Goal: Check status: Check status

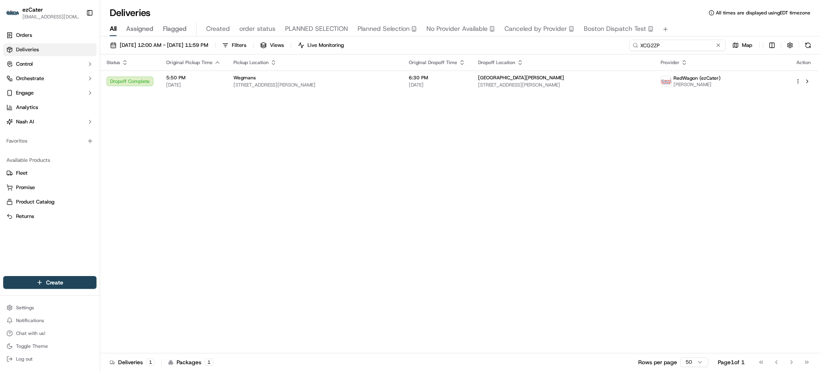
click at [704, 46] on input "XCG2ZP" at bounding box center [677, 45] width 96 height 11
paste input "GV0KG8"
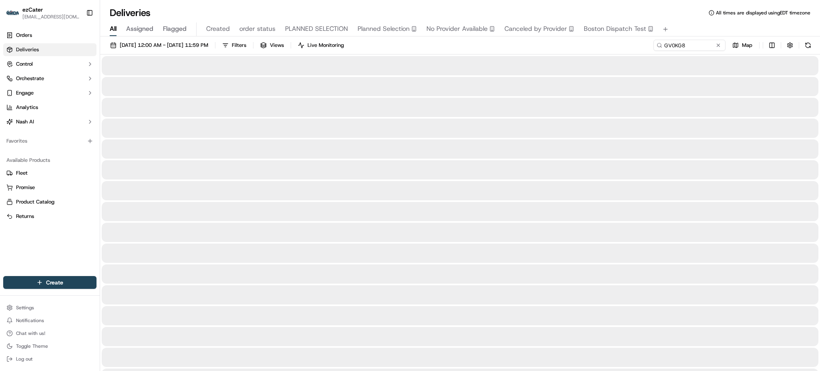
click at [592, 53] on div "[DATE] 12:00 AM - [DATE] 11:59 PM Filters Views Live Monitoring GV0KG8 Map" at bounding box center [460, 47] width 720 height 15
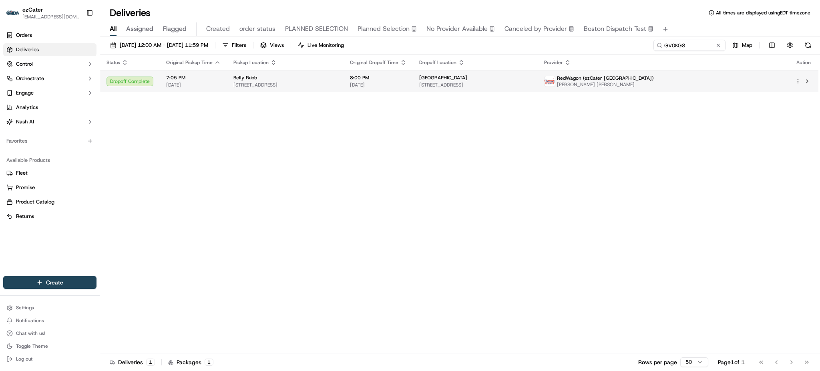
click at [241, 82] on span "[STREET_ADDRESS]" at bounding box center [285, 85] width 104 height 6
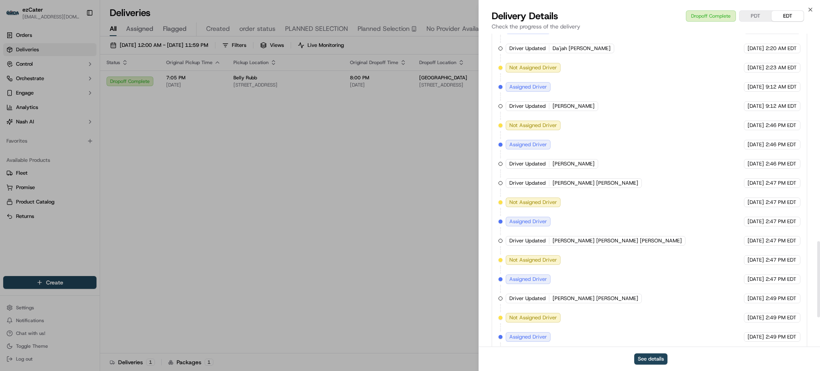
scroll to position [976, 0]
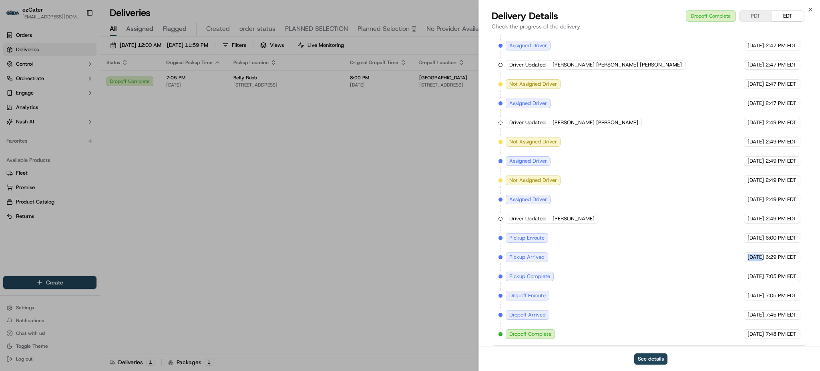
drag, startPoint x: 554, startPoint y: 253, endPoint x: 747, endPoint y: 254, distance: 193.7
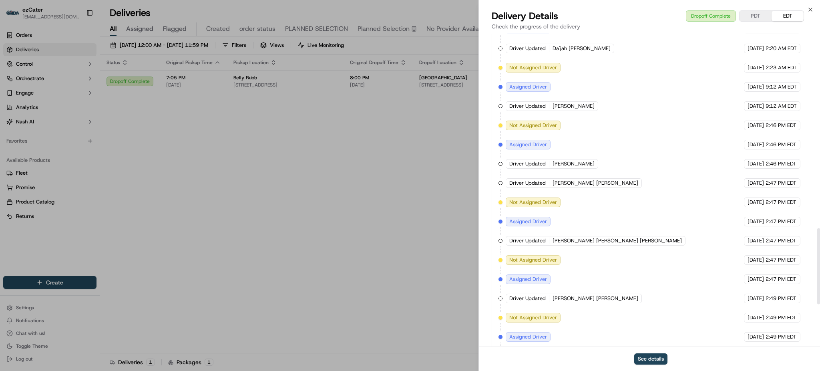
scroll to position [961, 0]
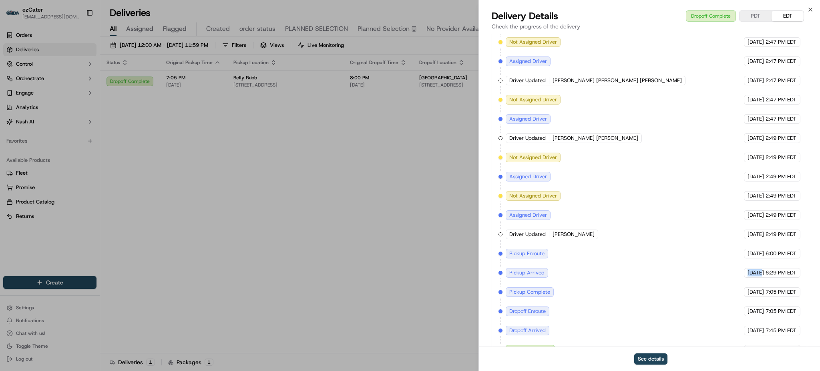
drag, startPoint x: 698, startPoint y: 284, endPoint x: 763, endPoint y: 287, distance: 64.5
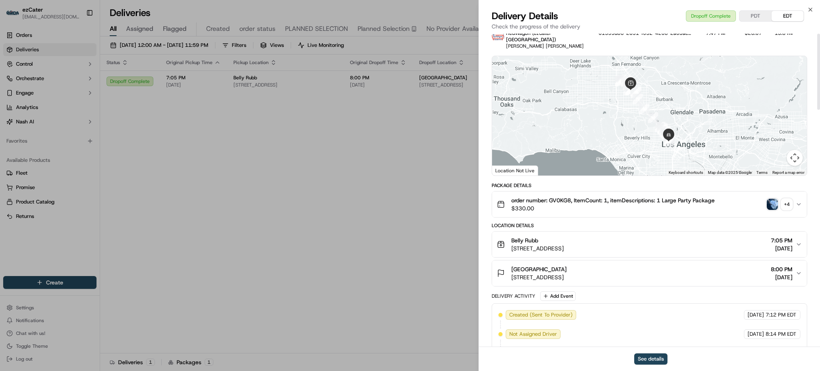
scroll to position [0, 0]
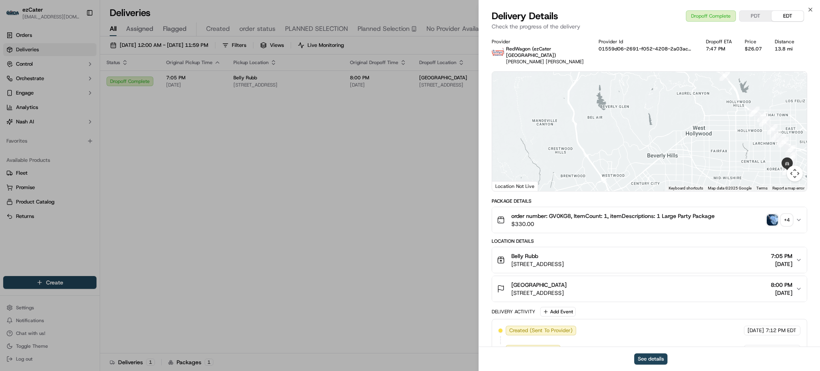
drag, startPoint x: 637, startPoint y: 117, endPoint x: 657, endPoint y: 164, distance: 50.4
click at [656, 166] on div at bounding box center [649, 131] width 315 height 119
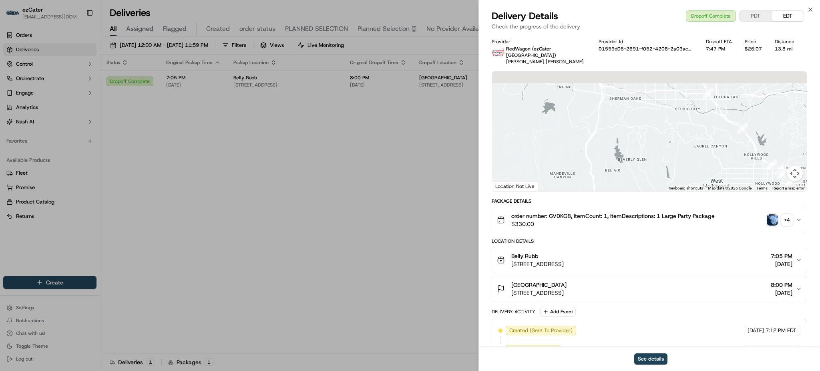
drag, startPoint x: 655, startPoint y: 122, endPoint x: 677, endPoint y: 186, distance: 67.7
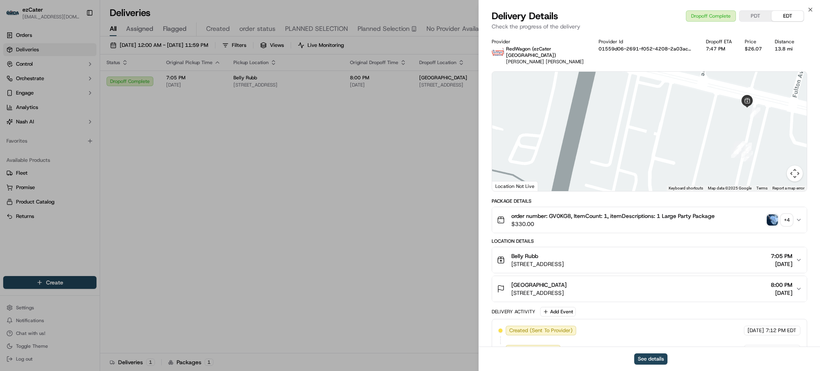
drag, startPoint x: 781, startPoint y: 132, endPoint x: 671, endPoint y: 121, distance: 109.8
click at [671, 121] on div at bounding box center [649, 131] width 315 height 119
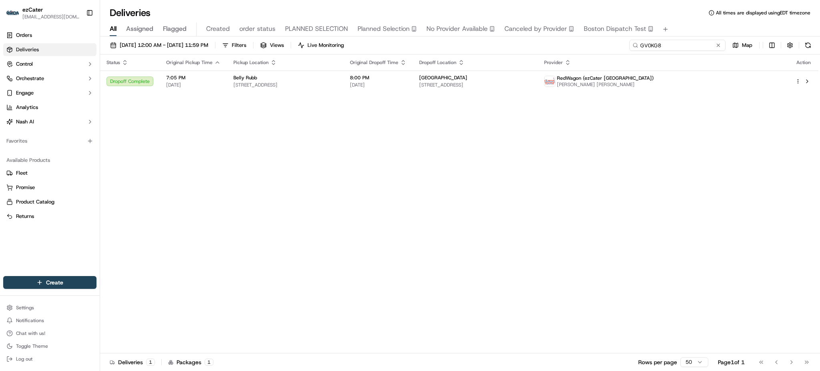
click at [695, 40] on input "GV0KG8" at bounding box center [677, 45] width 96 height 11
paste input "H08VRV"
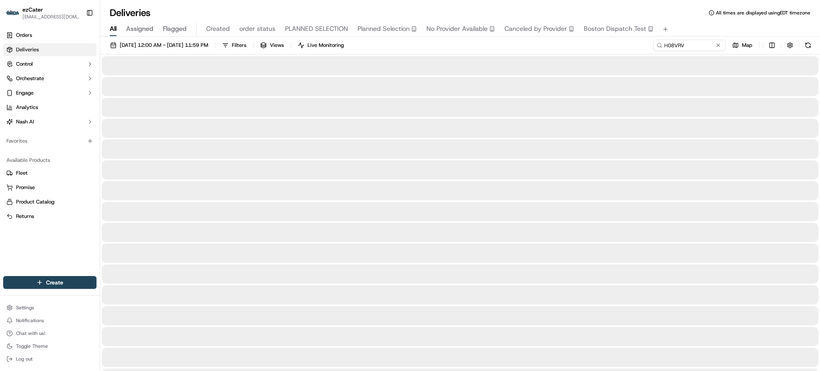
click at [492, 48] on div "[DATE] 12:00 AM - [DATE] 11:59 PM Filters Views Live Monitoring H08VRV Map" at bounding box center [460, 47] width 720 height 15
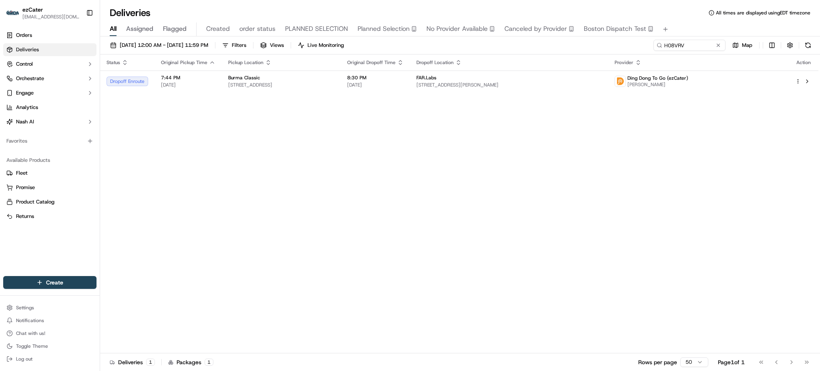
click at [472, 68] on th "Dropoff Location" at bounding box center [509, 62] width 198 height 16
click at [475, 80] on td "FAR.Labs [STREET_ADDRESS][PERSON_NAME]" at bounding box center [509, 81] width 198 height 22
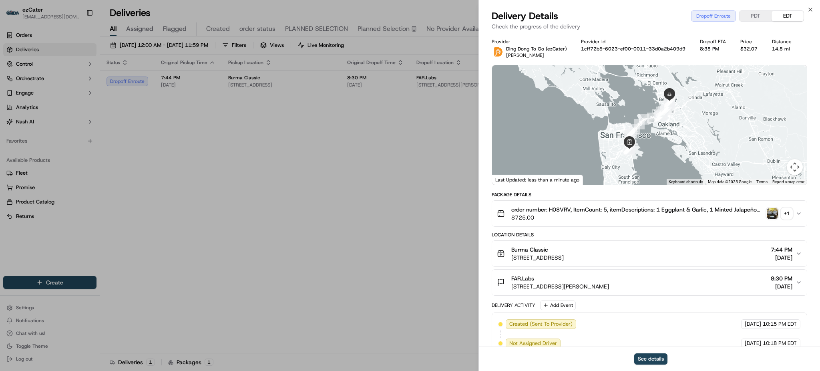
scroll to position [128, 0]
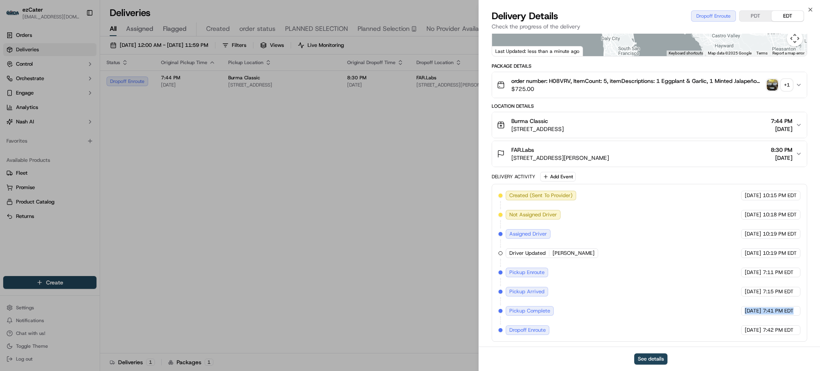
drag, startPoint x: 709, startPoint y: 309, endPoint x: 819, endPoint y: 310, distance: 110.1
click at [819, 310] on div "Provider [PERSON_NAME] To Go (ezCater) [PERSON_NAME] Provider Id 1cff72b5-6023-…" at bounding box center [649, 125] width 341 height 441
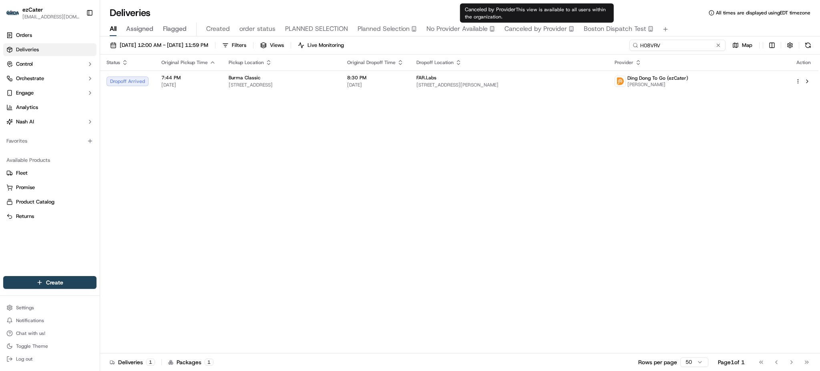
click at [687, 42] on input "H08VRV" at bounding box center [677, 45] width 96 height 11
paste input "GV0KG8"
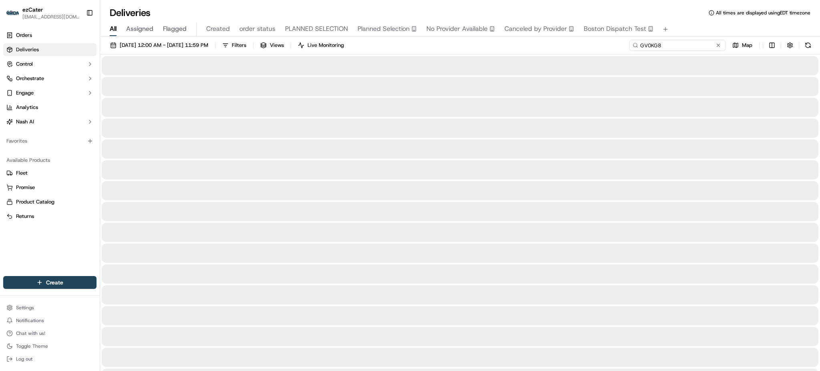
type input "GV0KG8"
click at [598, 51] on div "[DATE] 12:00 AM - [DATE] 11:59 PM Filters Views Live Monitoring GV0KG8 Map" at bounding box center [460, 47] width 720 height 15
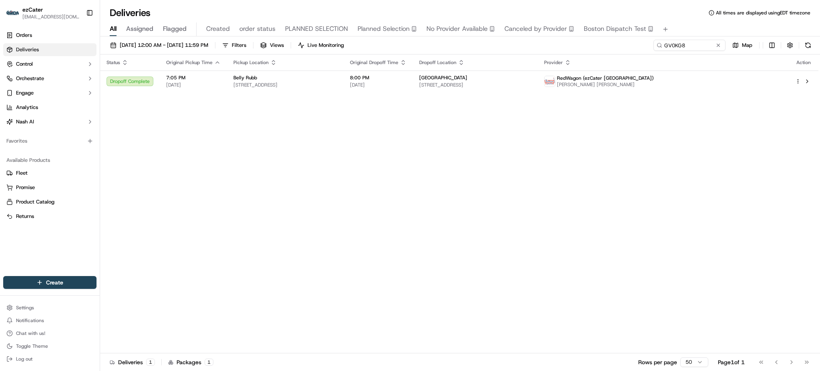
click at [309, 77] on div "Belly Rubb" at bounding box center [285, 77] width 104 height 6
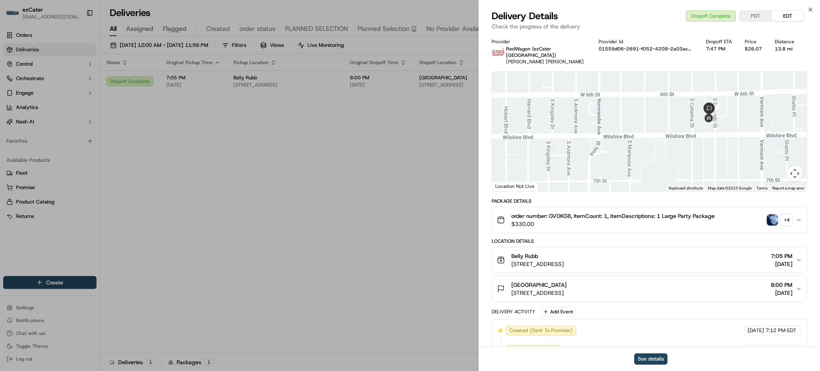
click at [767, 218] on div "button" at bounding box center [772, 219] width 11 height 11
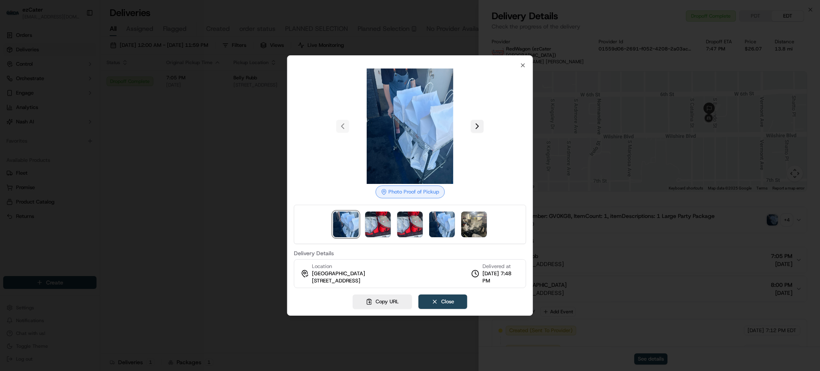
click at [477, 125] on button at bounding box center [477, 126] width 13 height 13
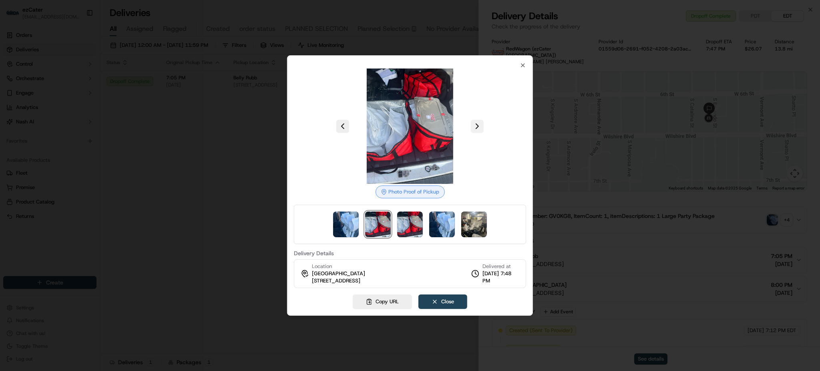
click at [477, 125] on button at bounding box center [477, 126] width 13 height 13
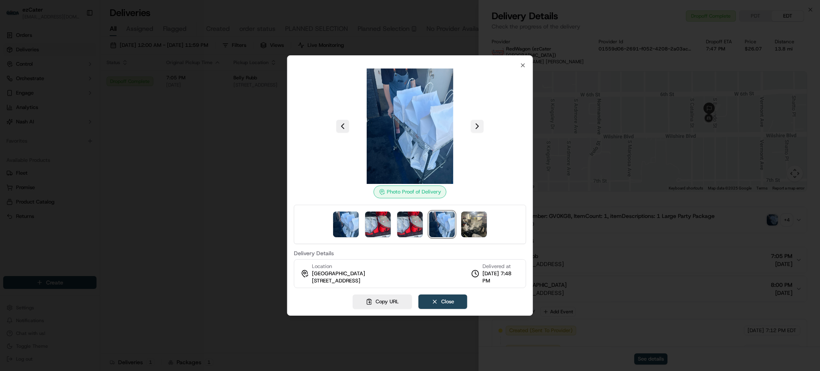
click at [477, 125] on button at bounding box center [477, 126] width 13 height 13
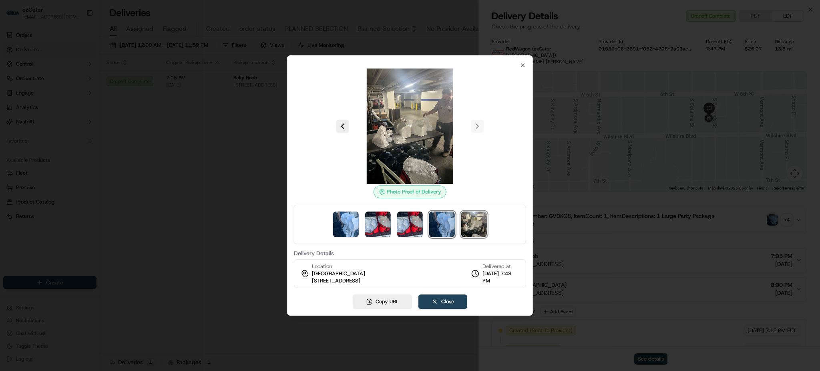
click at [450, 216] on img at bounding box center [442, 224] width 26 height 26
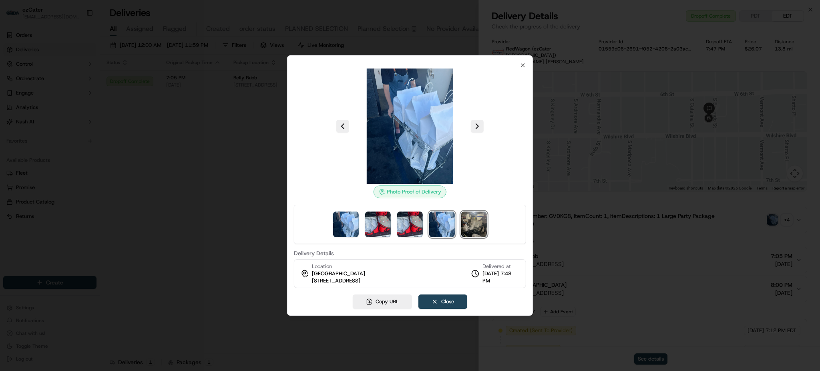
click at [472, 223] on img at bounding box center [474, 224] width 26 height 26
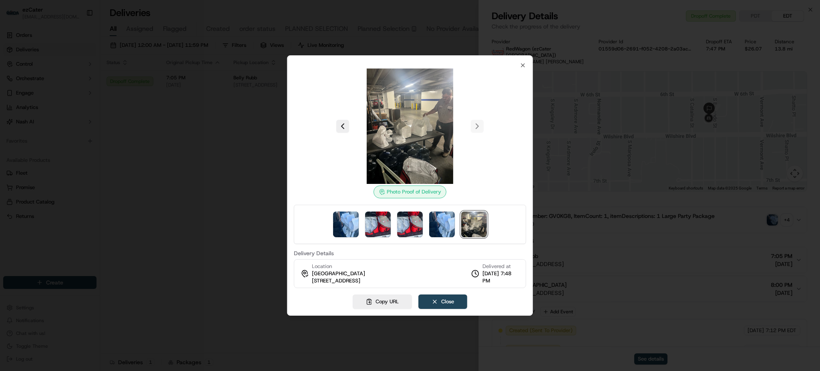
click at [727, 188] on div at bounding box center [410, 185] width 820 height 371
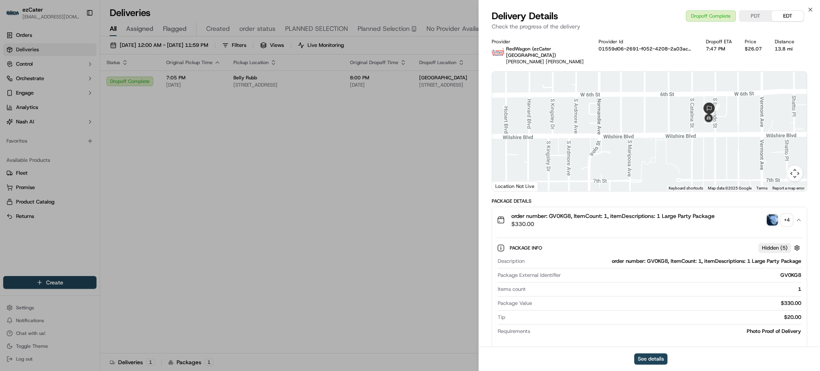
click at [637, 233] on div "Package Info Hidden ( 5 ) Description order number: GV0KG8, ItemCount: 1, itemD…" at bounding box center [649, 288] width 315 height 110
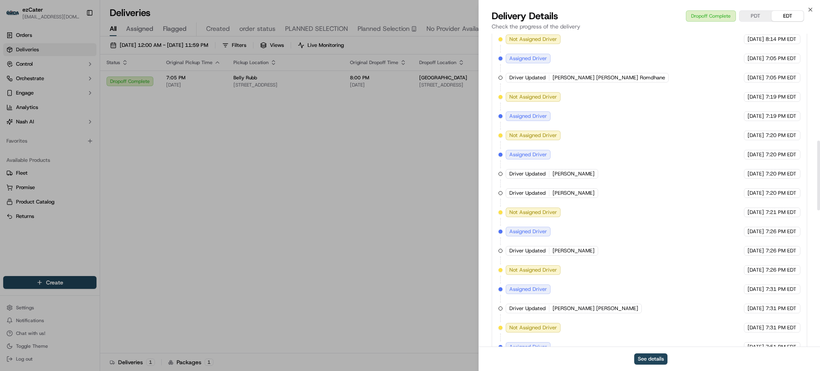
scroll to position [534, 0]
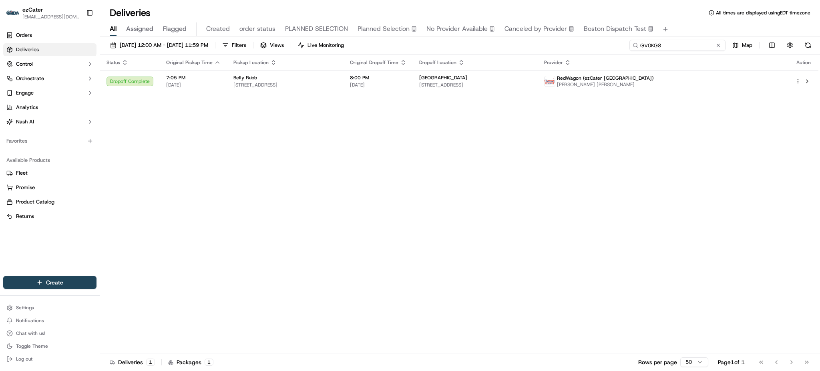
click at [694, 45] on input "GV0KG8" at bounding box center [677, 45] width 96 height 11
paste input "21Y59"
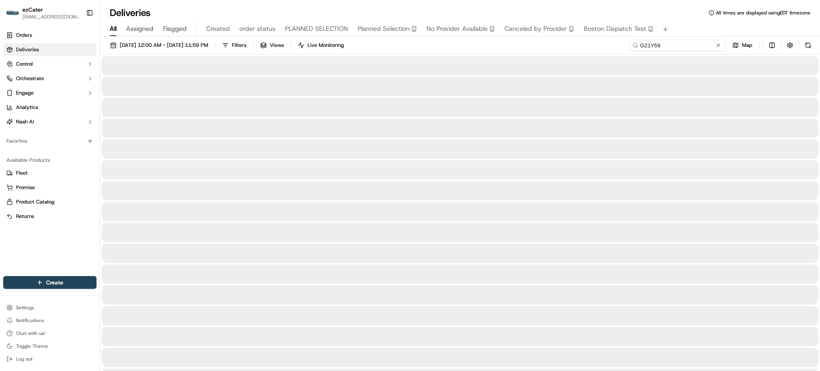
type input "G21Y59"
click at [707, 29] on div "All Assigned Flagged Created order status PLANNED SELECTION Planned Selection N…" at bounding box center [460, 29] width 720 height 14
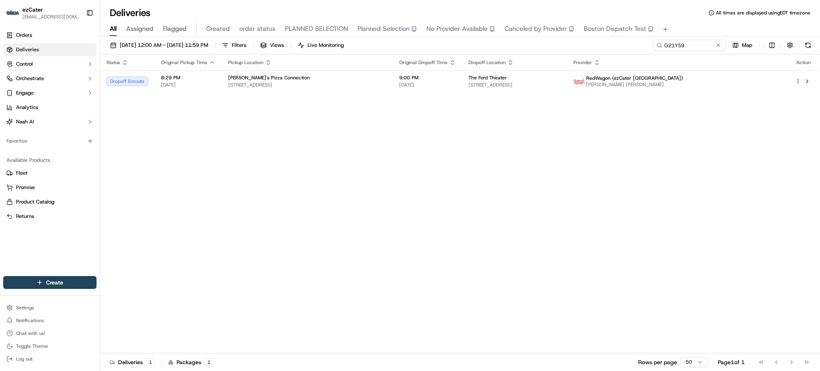
click at [619, 41] on div "[DATE] 12:00 AM - [DATE] 11:59 PM Filters Views Live Monitoring G21Y59 Map" at bounding box center [460, 47] width 720 height 15
click at [560, 78] on div "The Ford Theater" at bounding box center [514, 77] width 92 height 6
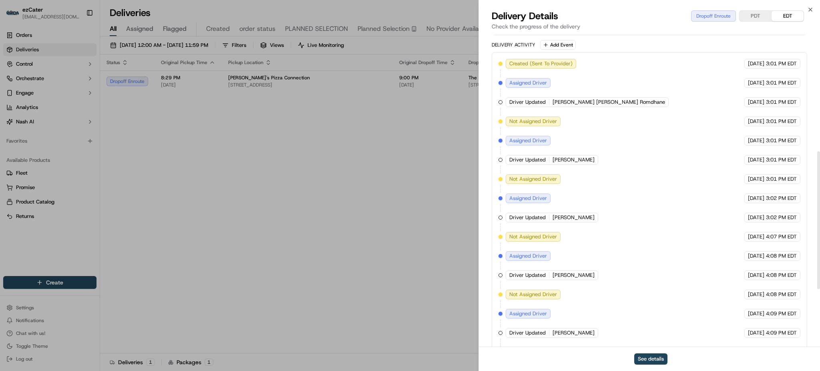
scroll to position [398, 0]
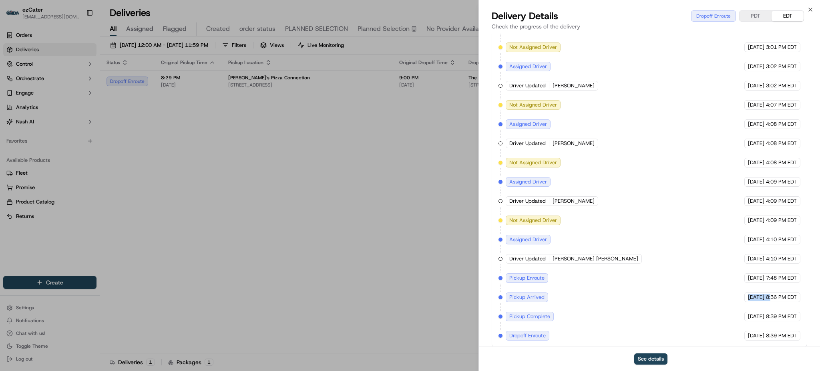
drag, startPoint x: 720, startPoint y: 287, endPoint x: 771, endPoint y: 287, distance: 50.8
click at [771, 287] on div "Created (Sent To Provider) RedWagon (ezCater [GEOGRAPHIC_DATA]) [DATE] 3:01 PM …" at bounding box center [649, 133] width 302 height 413
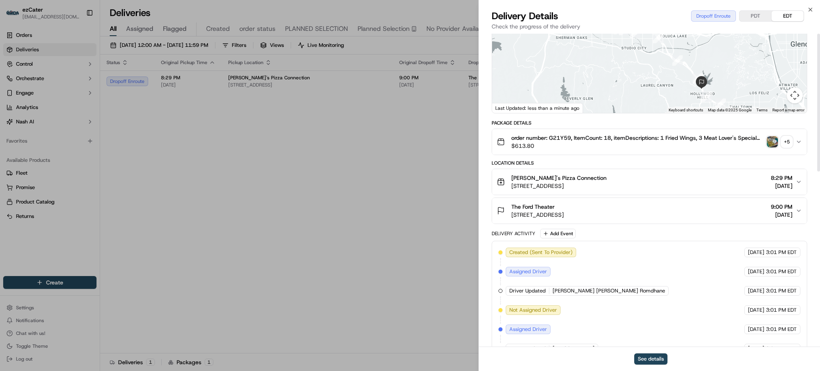
scroll to position [0, 0]
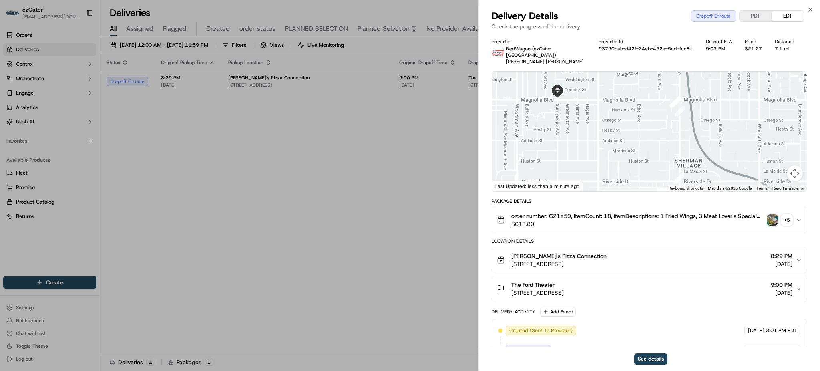
drag, startPoint x: 604, startPoint y: 91, endPoint x: 614, endPoint y: 134, distance: 43.7
click at [614, 133] on div at bounding box center [649, 131] width 315 height 119
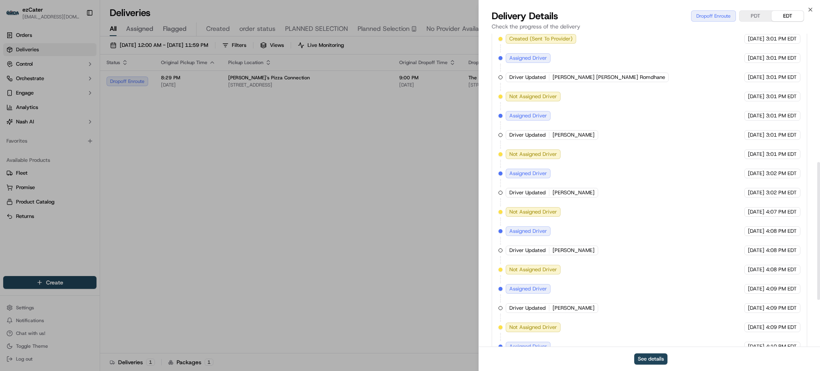
scroll to position [398, 0]
